Goal: Transaction & Acquisition: Purchase product/service

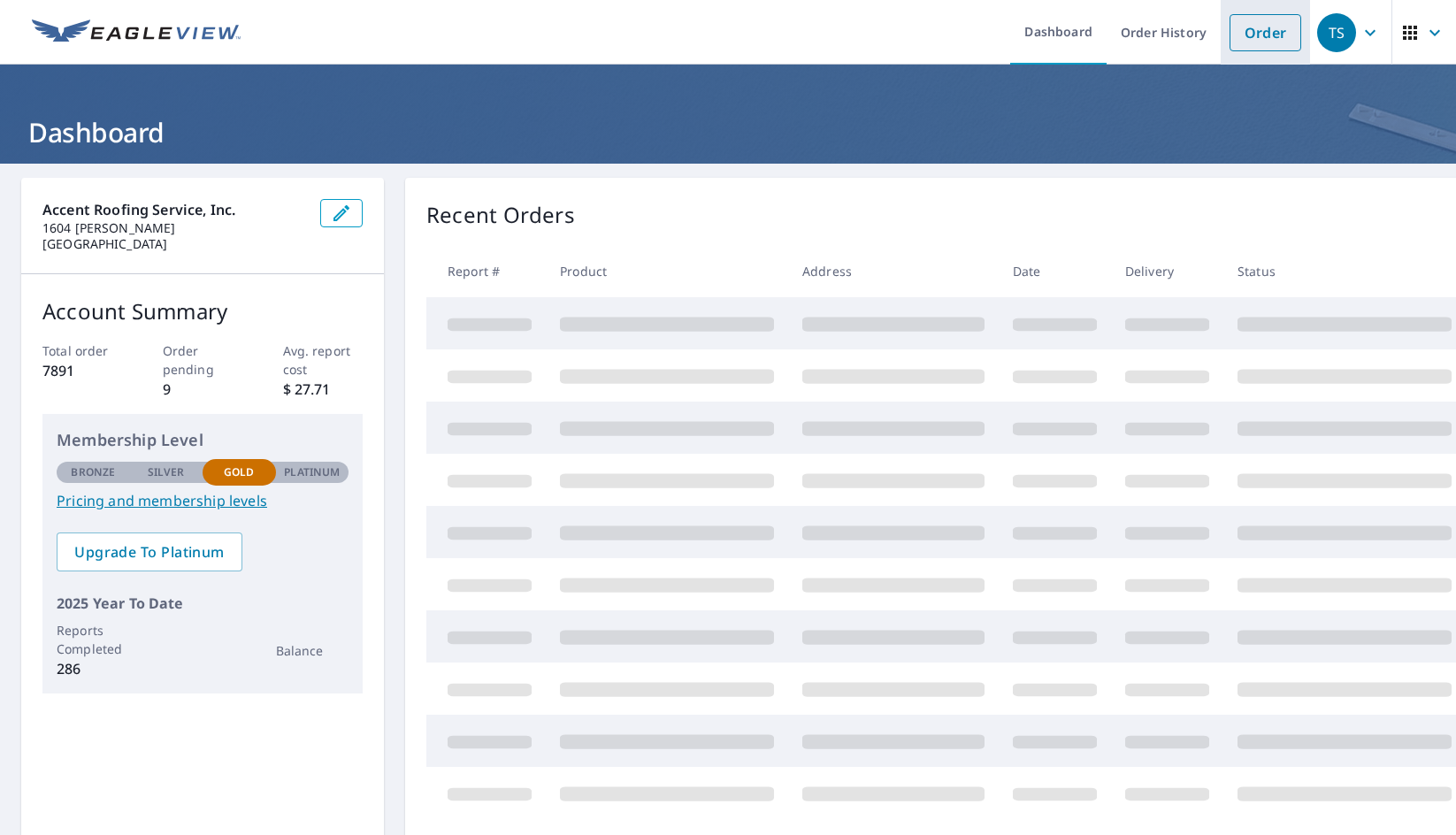
click at [1255, 41] on link "Order" at bounding box center [1265, 32] width 72 height 37
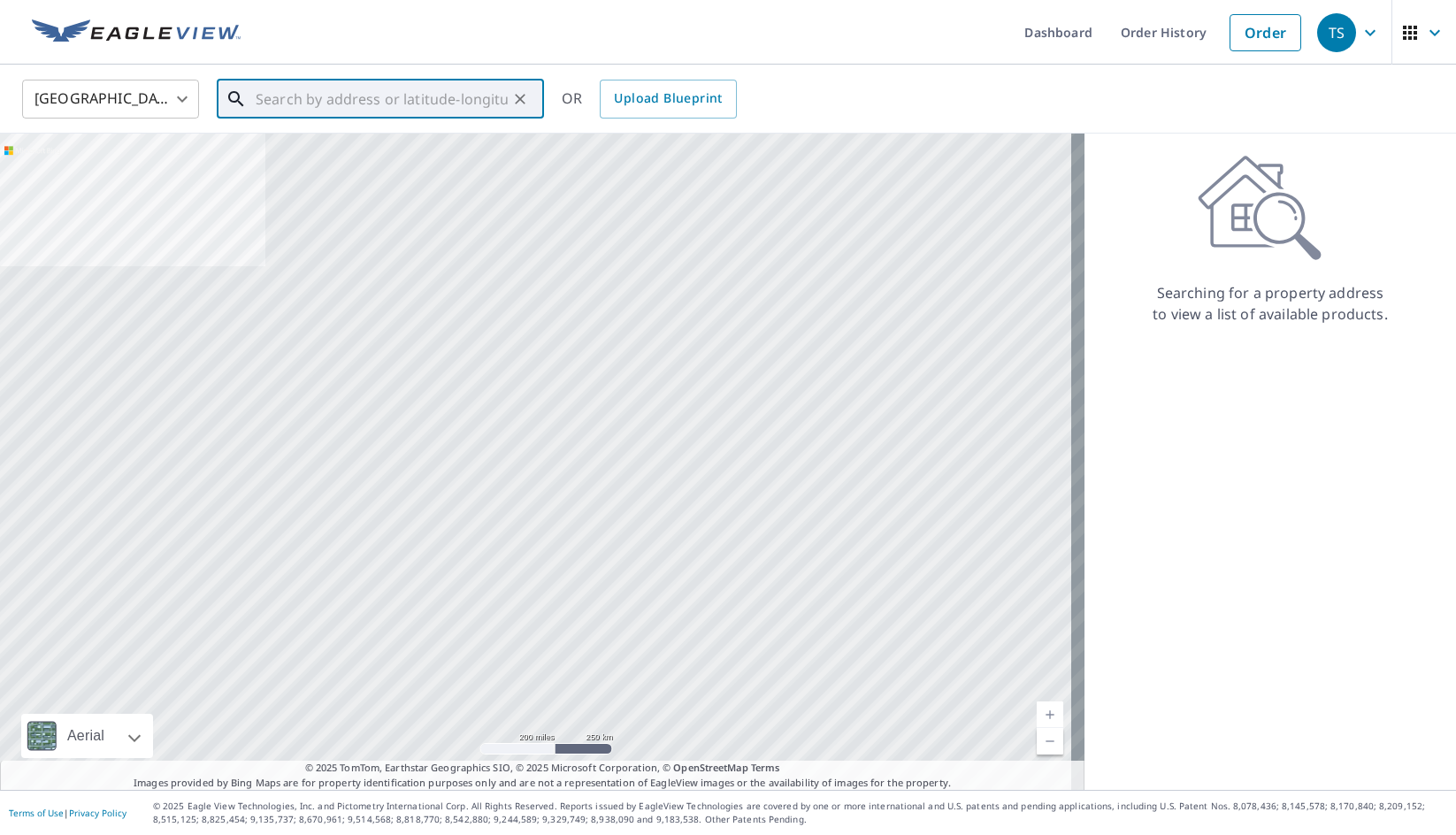
click at [392, 113] on input "text" at bounding box center [381, 99] width 252 height 49
paste input "[STREET_ADDRESS][PERSON_NAME][US_STATE]"
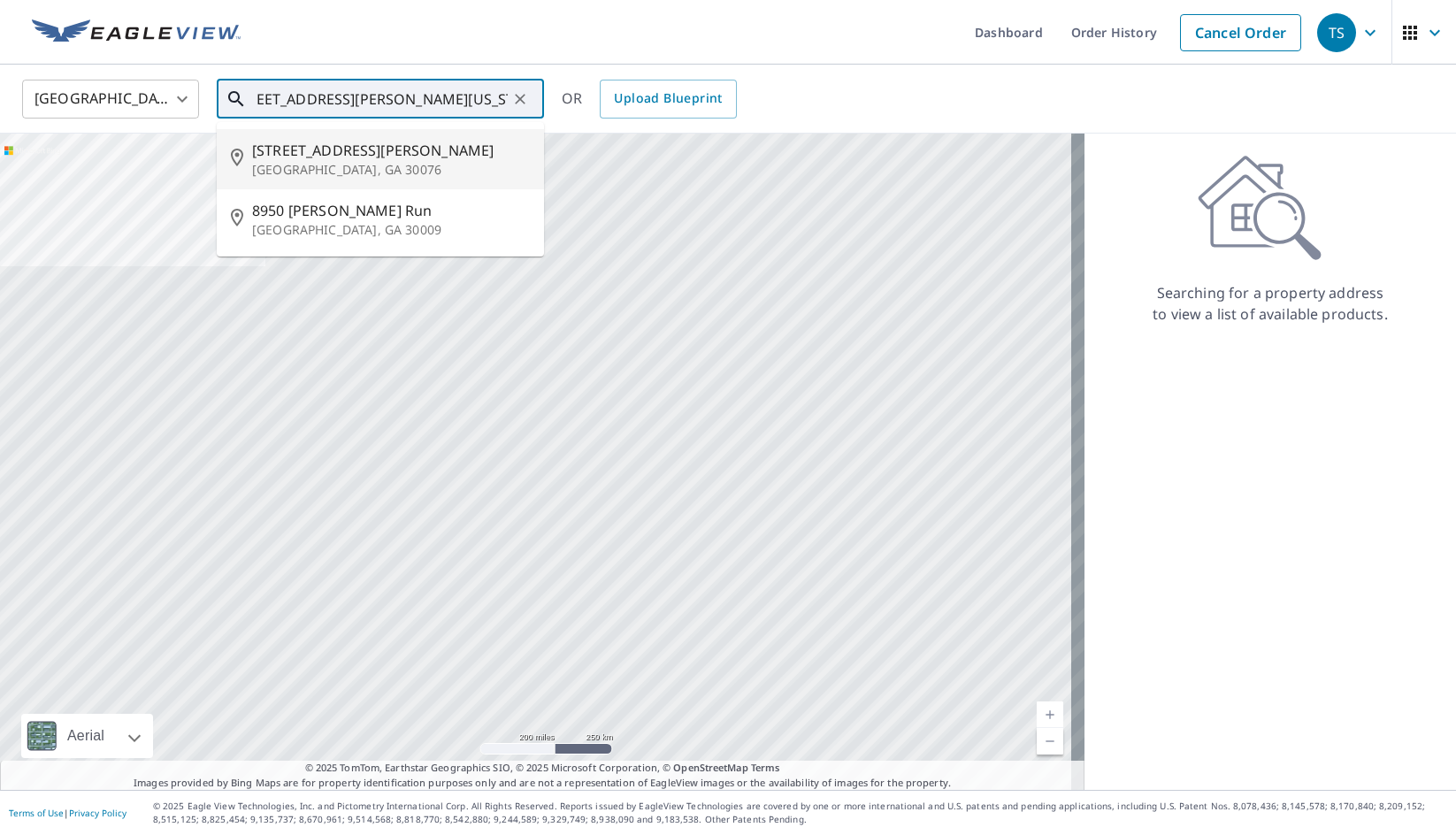
click at [338, 147] on span "[STREET_ADDRESS][PERSON_NAME]" at bounding box center [391, 150] width 278 height 21
type input "[STREET_ADDRESS][PERSON_NAME]"
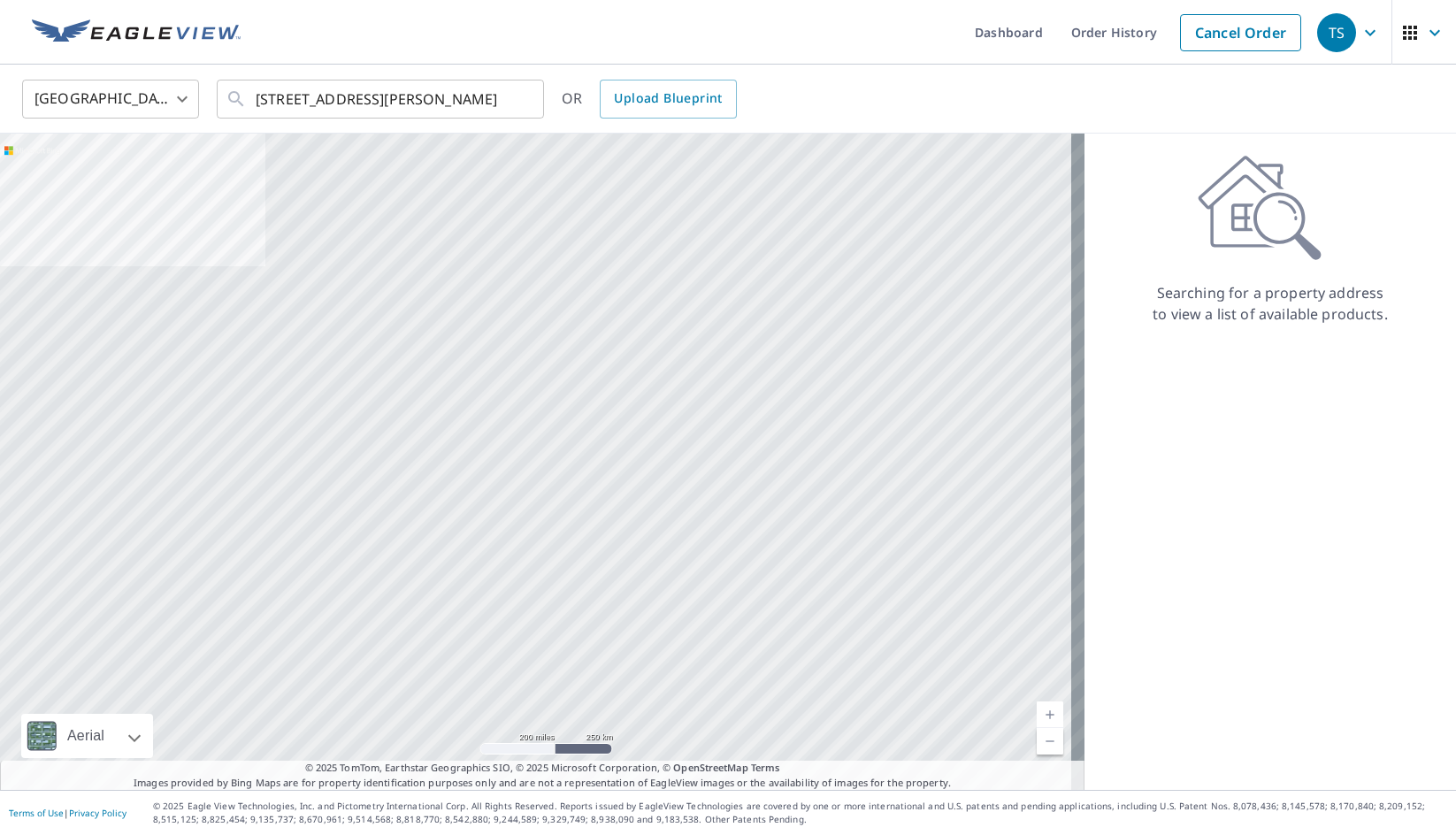
scroll to position [0, 0]
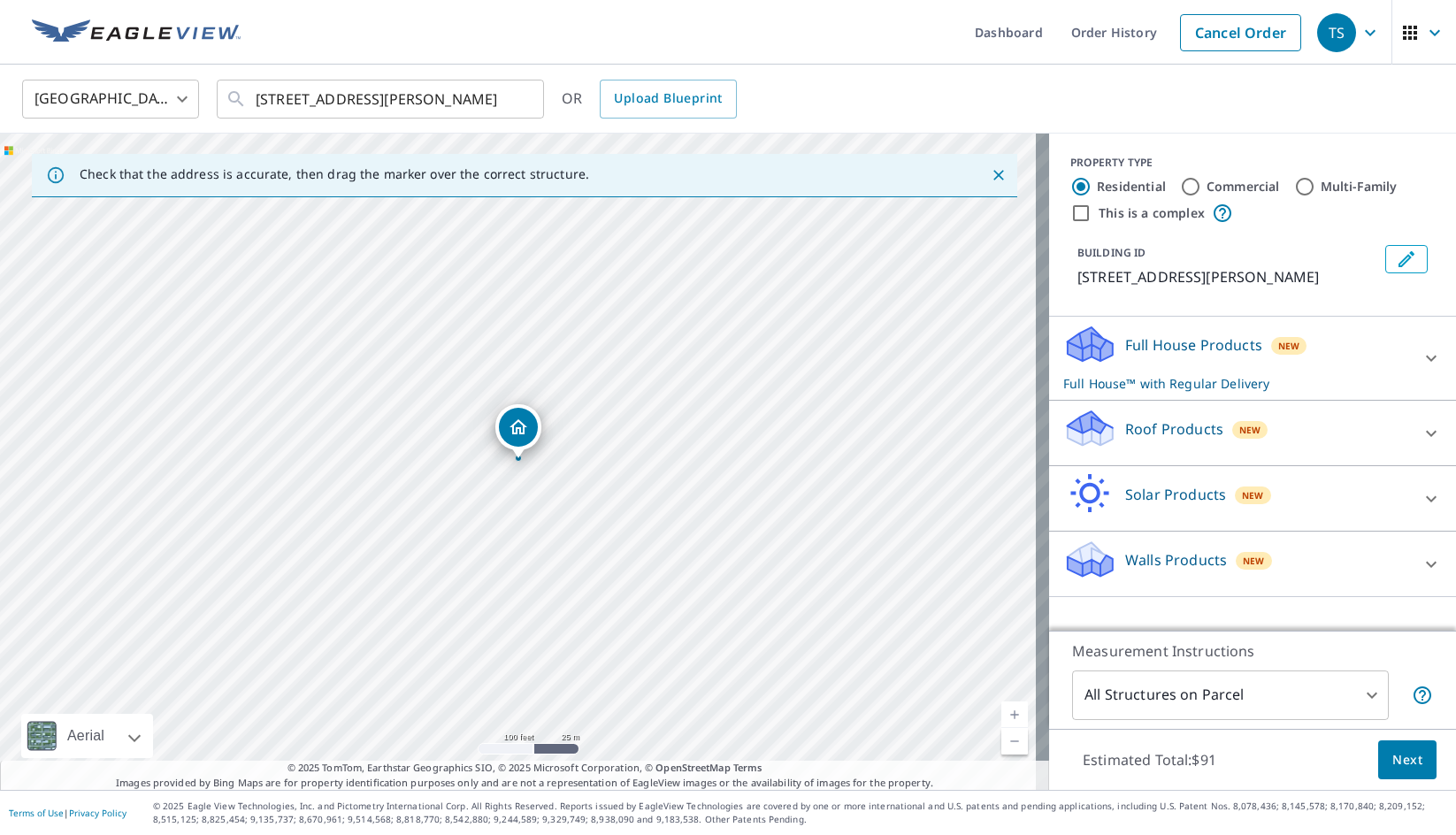
click at [1126, 378] on p "Full House™ with Regular Delivery" at bounding box center [1236, 383] width 347 height 19
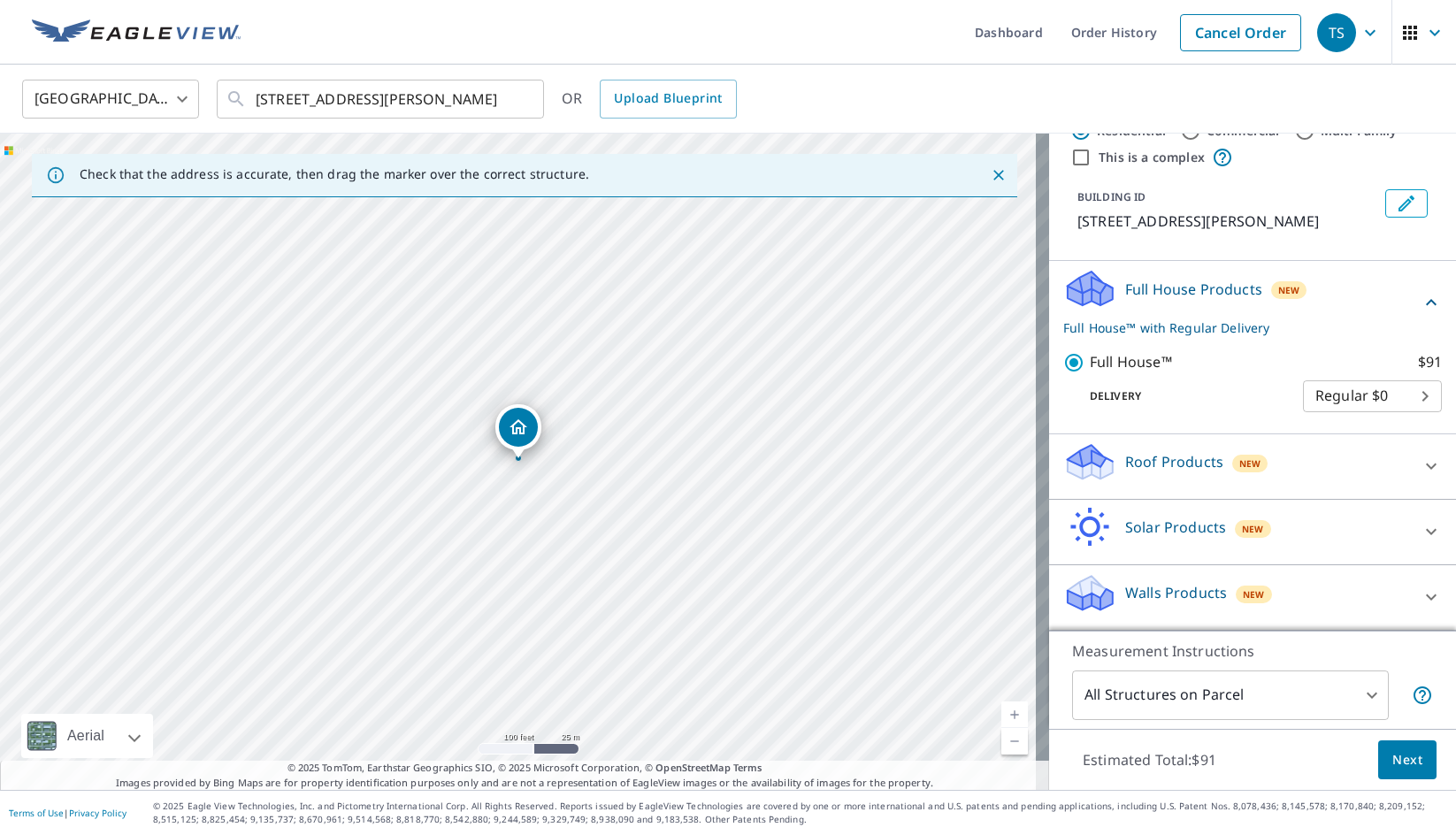
click at [1144, 449] on div "Roof Products New" at bounding box center [1236, 467] width 347 height 50
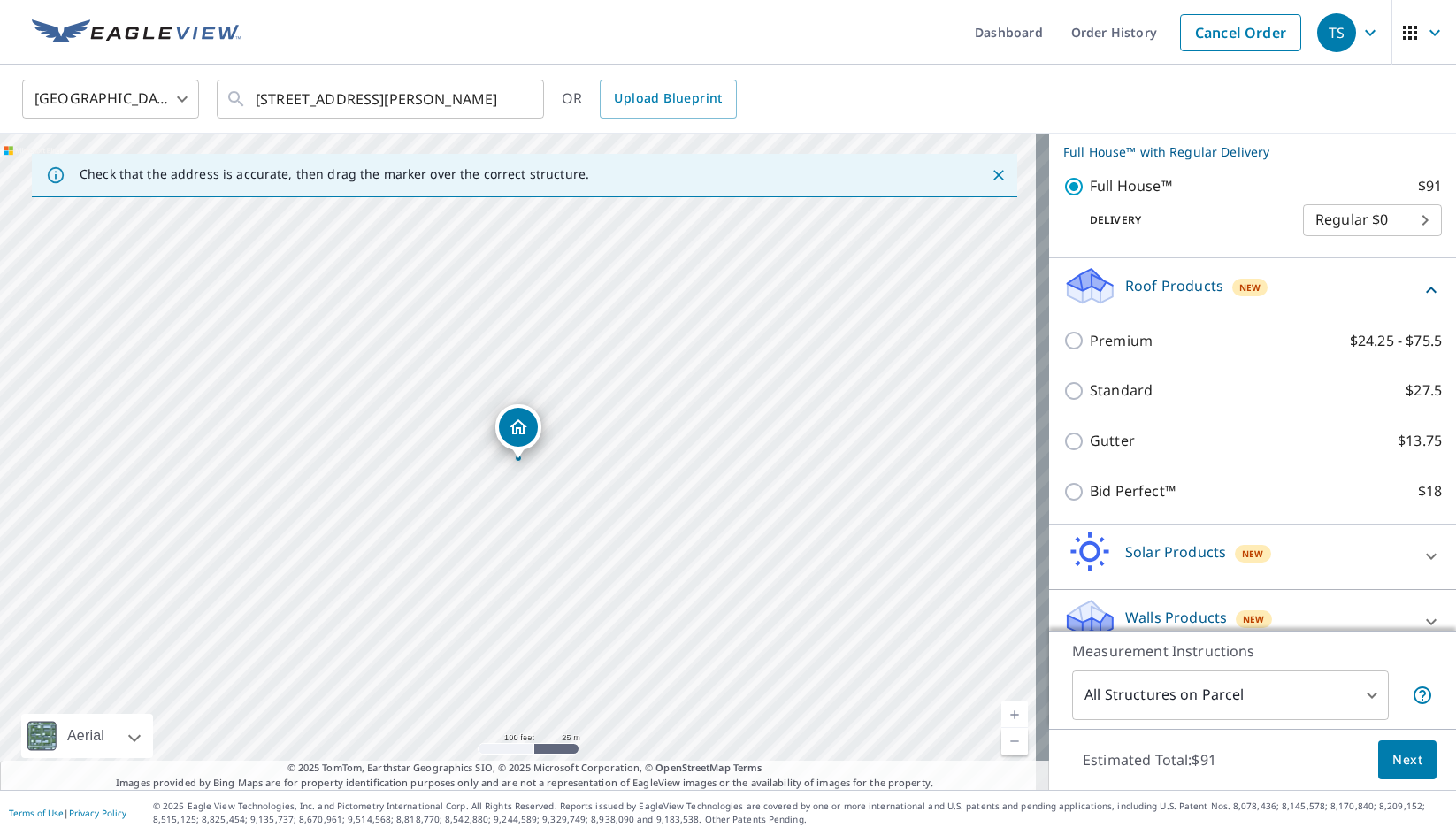
scroll to position [232, 0]
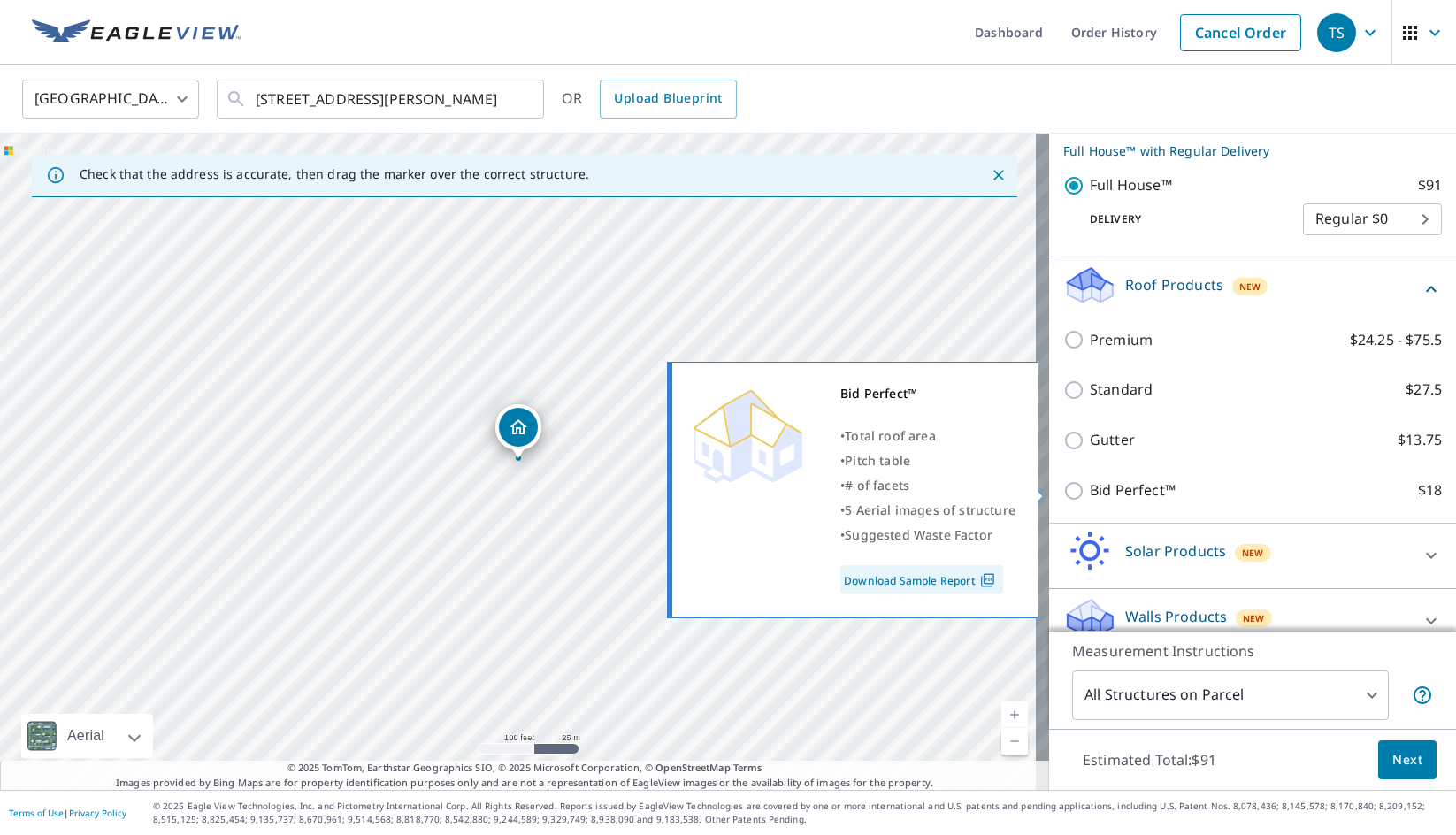
click at [1063, 488] on input "Bid Perfect™ $18" at bounding box center [1076, 491] width 26 height 21
checkbox input "true"
type input "1"
checkbox input "false"
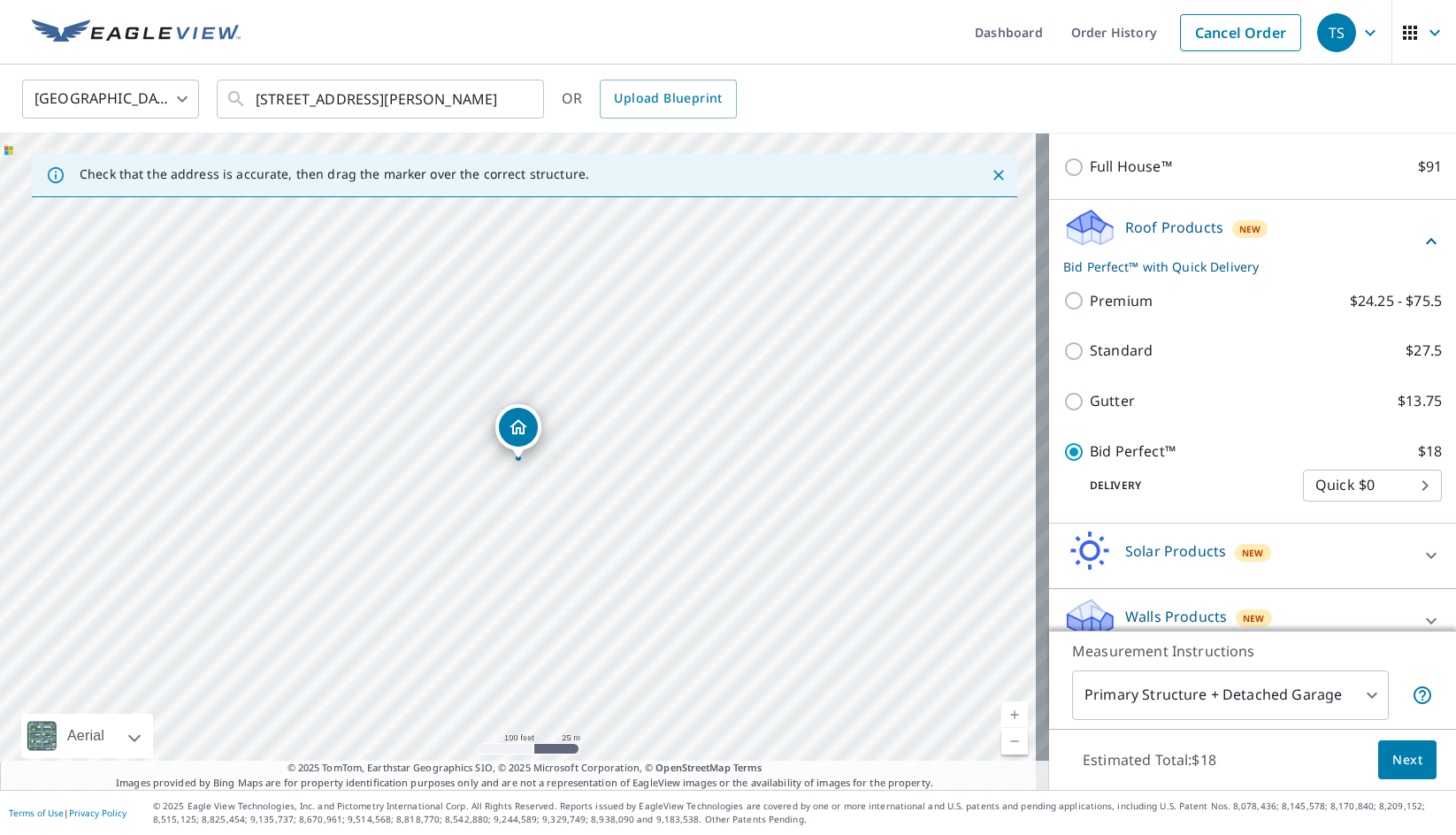
click at [1397, 756] on span "Next" at bounding box center [1408, 760] width 30 height 22
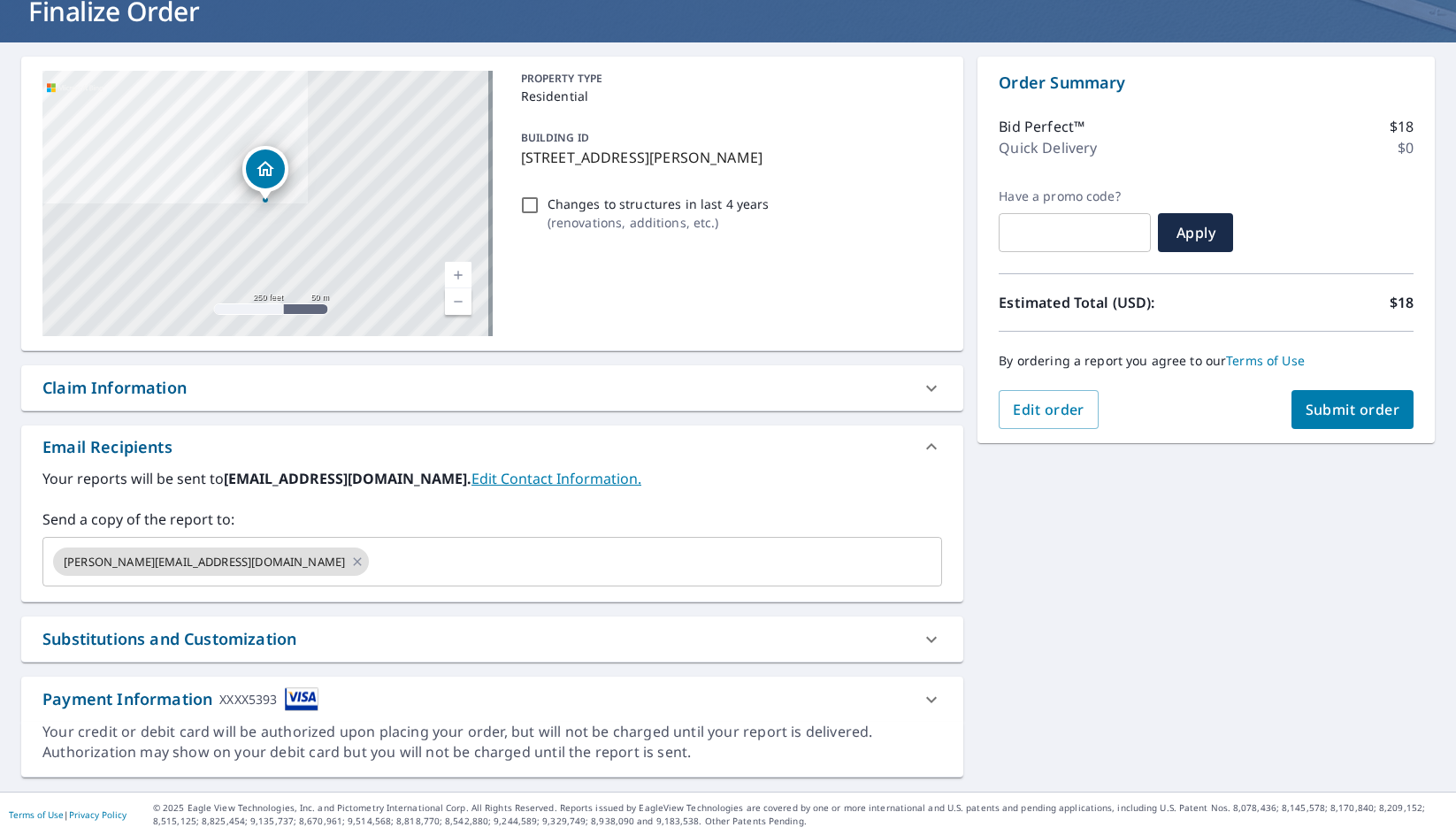
scroll to position [123, 0]
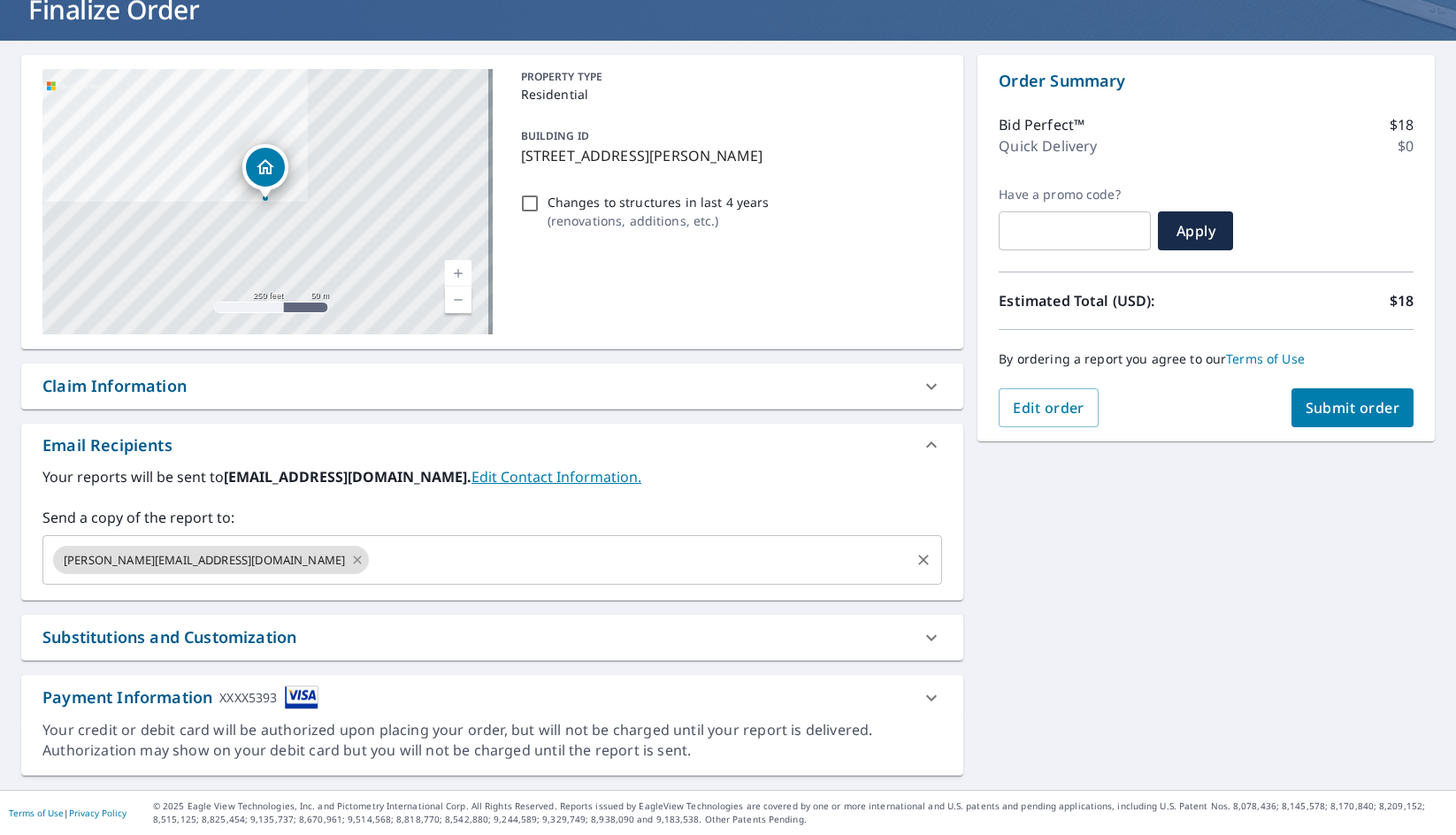
click at [350, 565] on icon at bounding box center [357, 560] width 14 height 20
click at [223, 560] on input "text" at bounding box center [479, 560] width 857 height 34
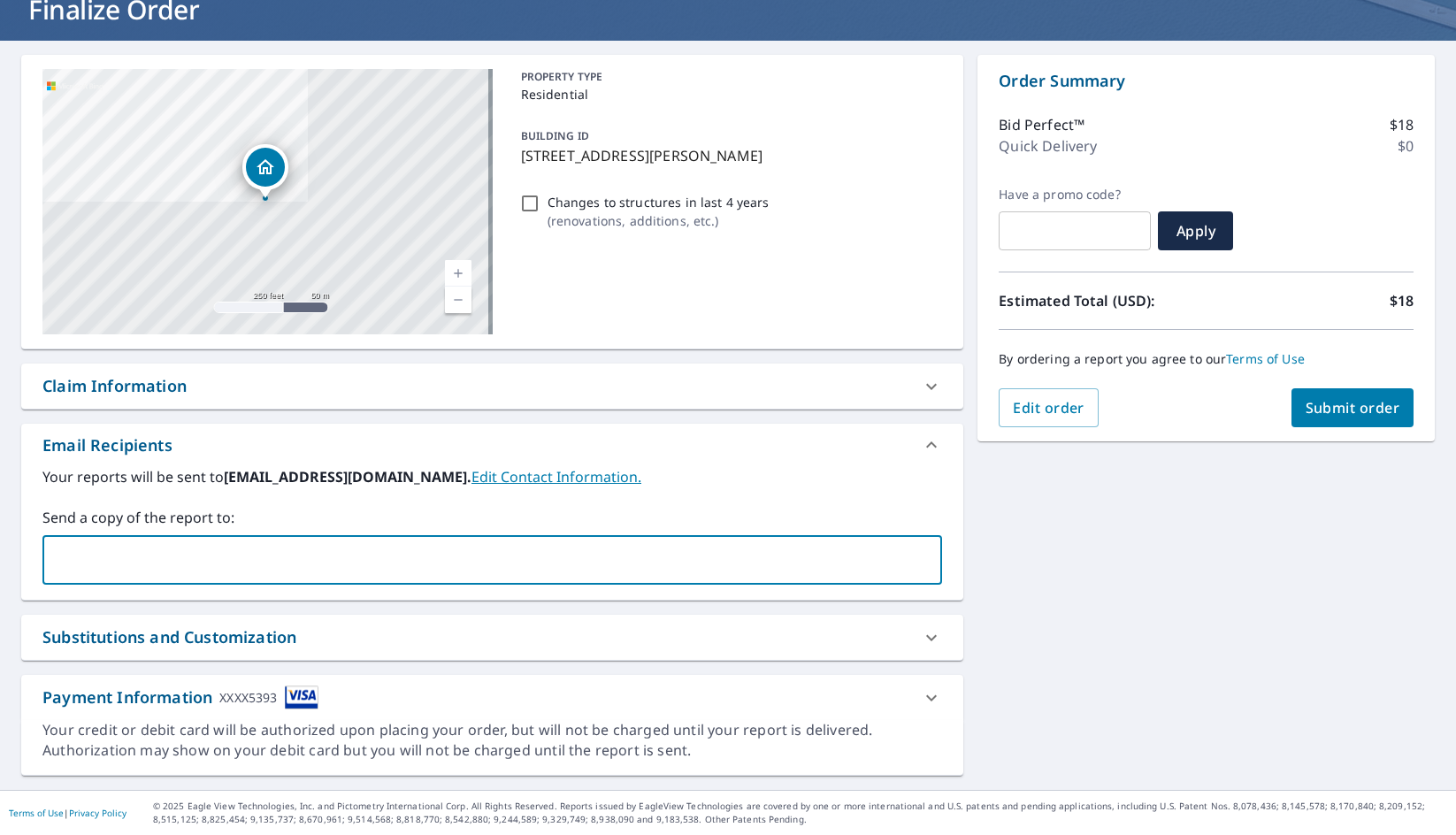
type input "[PERSON_NAME][EMAIL_ADDRESS]"
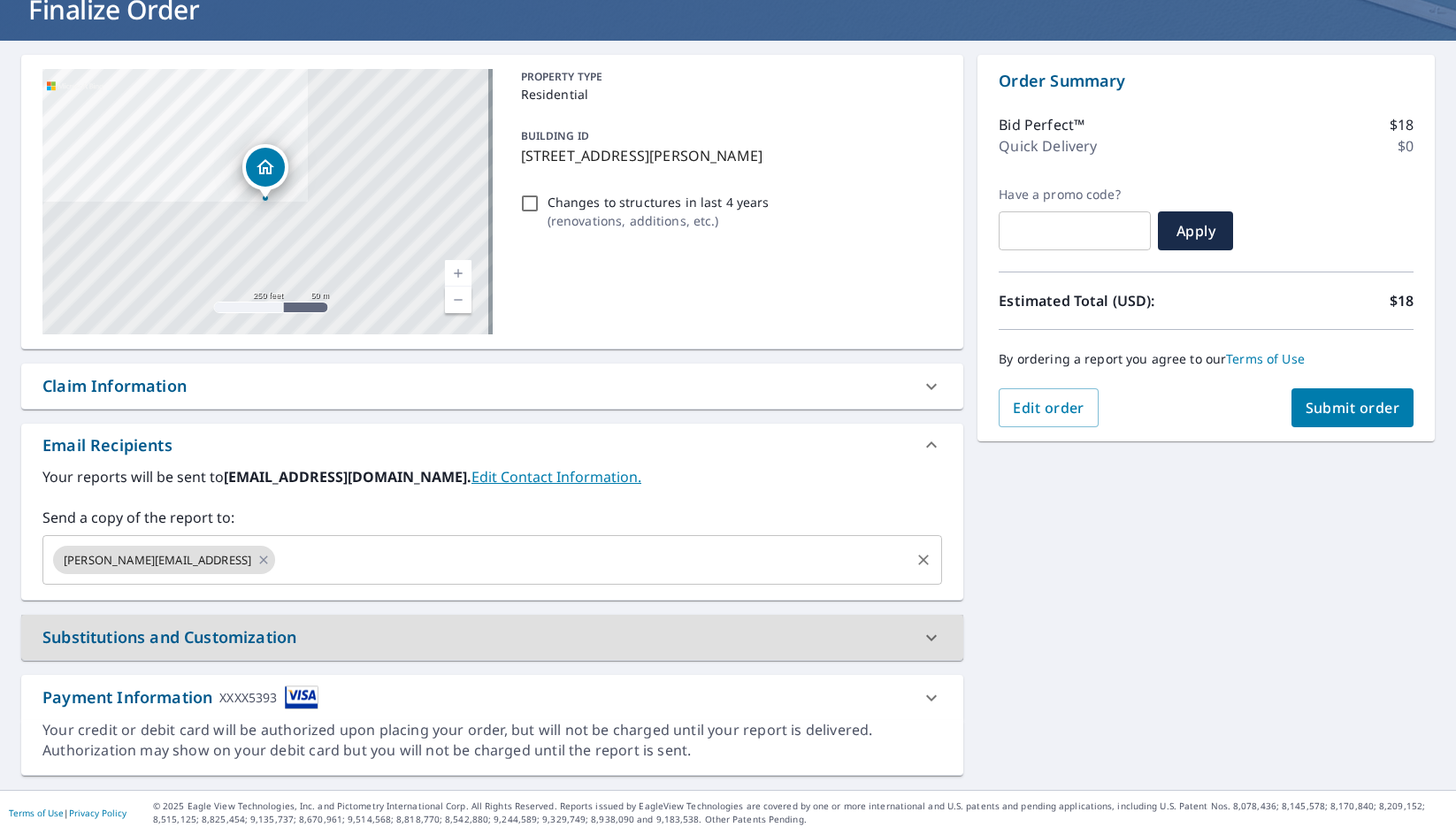
click at [345, 554] on input "text" at bounding box center [592, 560] width 630 height 34
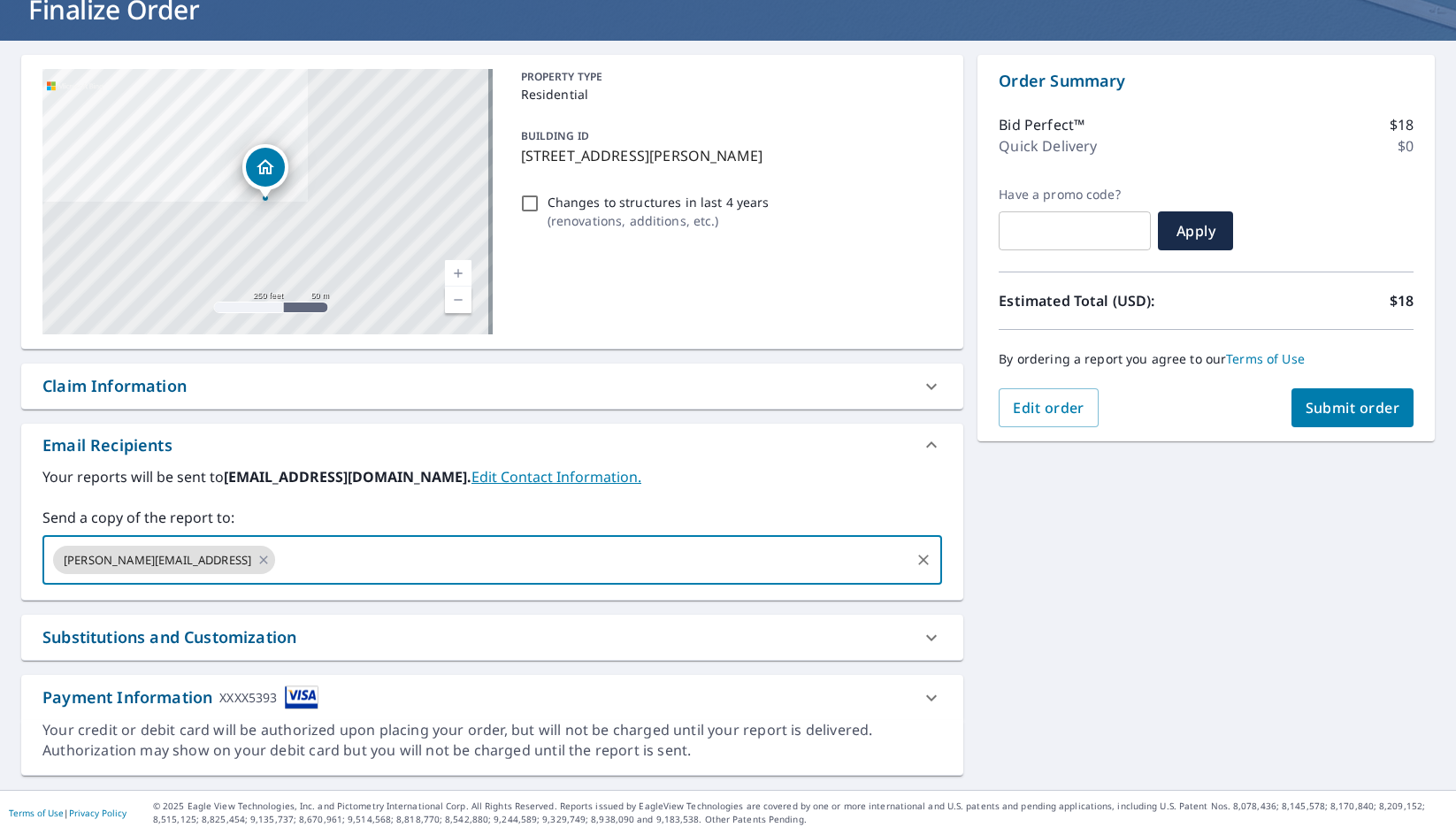
type input "[EMAIL_ADDRESS][DOMAIN_NAME]"
drag, startPoint x: 981, startPoint y: 540, endPoint x: 1033, endPoint y: 552, distance: 53.4
click at [982, 541] on div "[STREET_ADDRESS][PERSON_NAME] A standard road map Aerial A detailed look from a…" at bounding box center [728, 416] width 1456 height 750
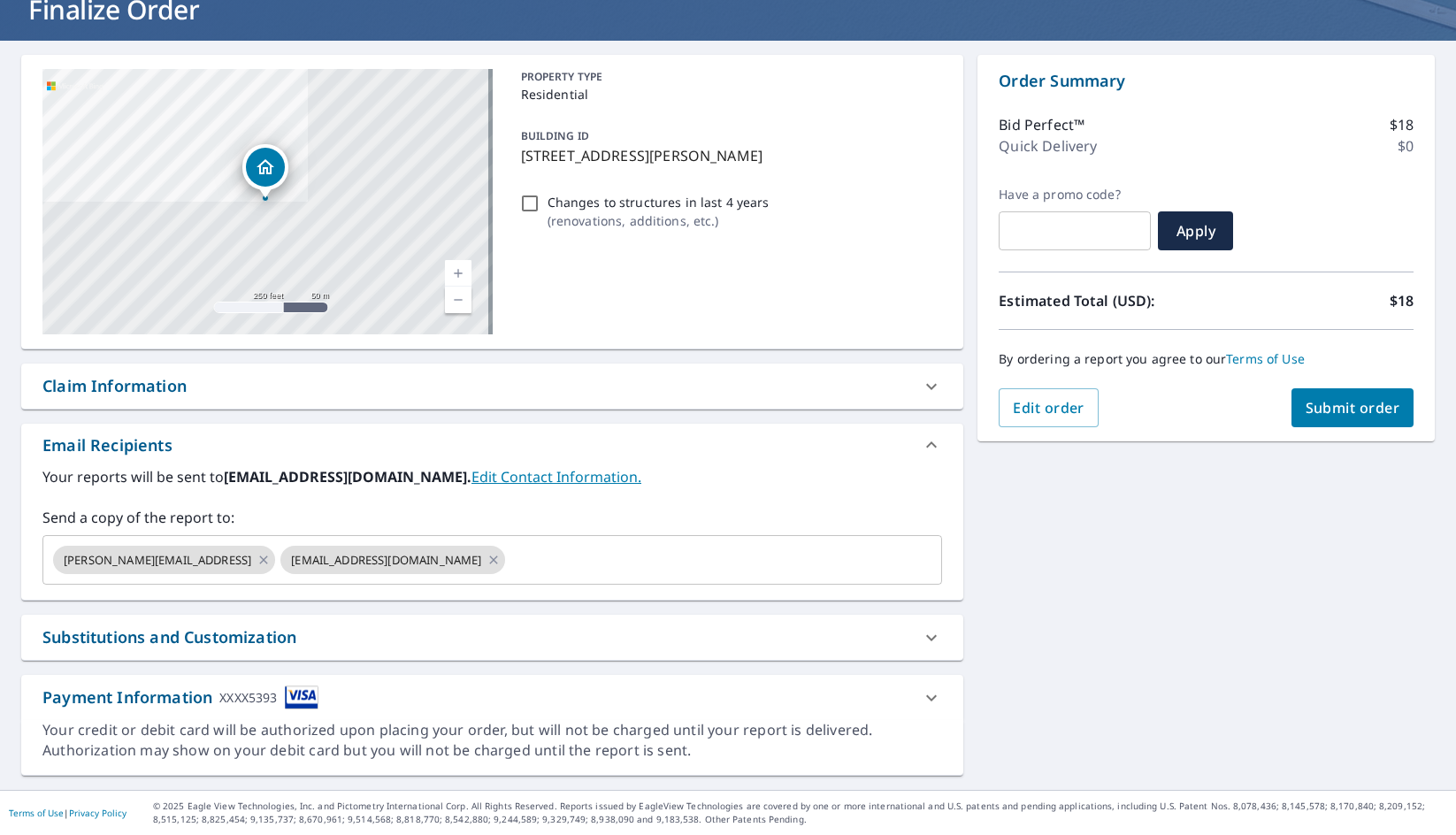
click at [1323, 408] on span "Submit order" at bounding box center [1353, 408] width 94 height 20
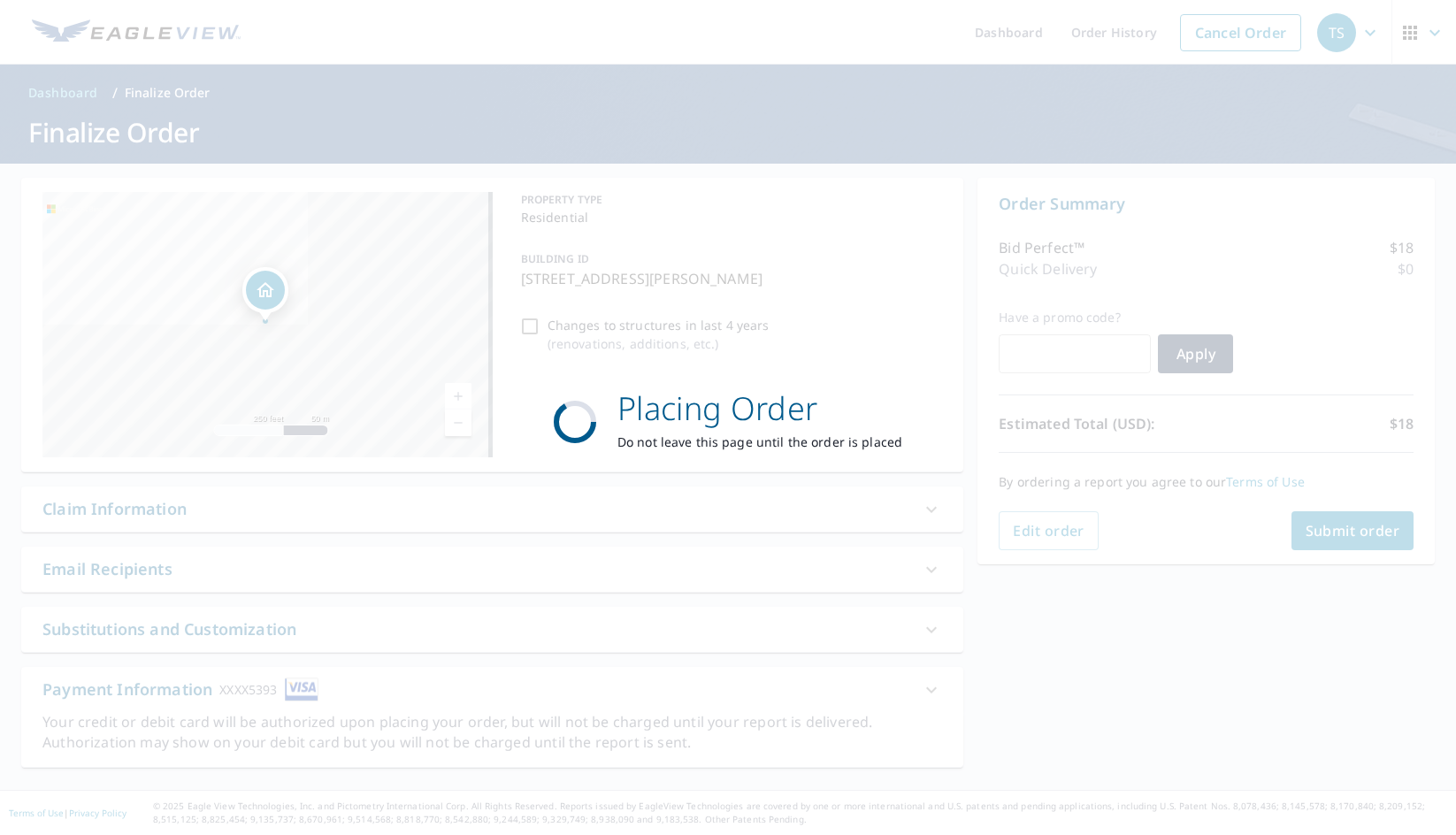
scroll to position [0, 0]
